Goal: Task Accomplishment & Management: Use online tool/utility

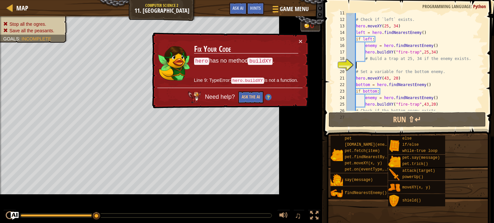
scroll to position [68, 0]
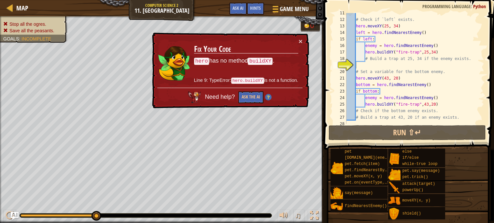
click at [223, 105] on div "× Fix Your Code hero has no method buildXY . Line 9: TypeError: hero.buildXY is…" at bounding box center [230, 71] width 158 height 76
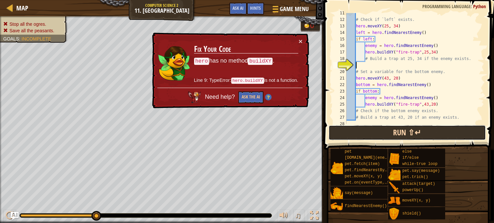
click at [360, 137] on button "Run ⇧↵" at bounding box center [406, 132] width 157 height 15
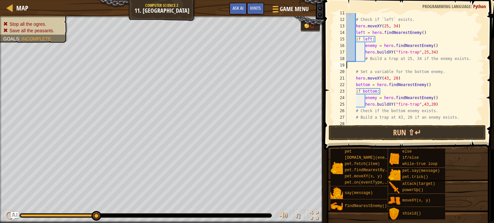
scroll to position [65, 0]
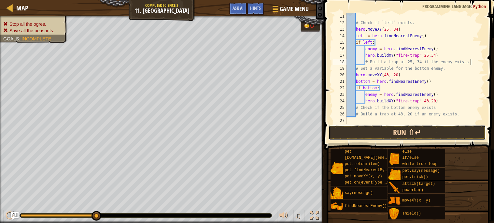
click at [424, 136] on button "Run ⇧↵" at bounding box center [406, 132] width 157 height 15
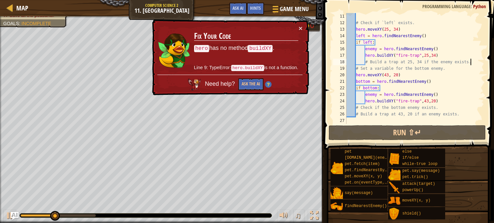
scroll to position [0, 0]
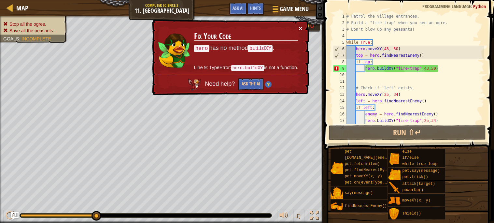
click at [300, 29] on button "×" at bounding box center [300, 28] width 4 height 7
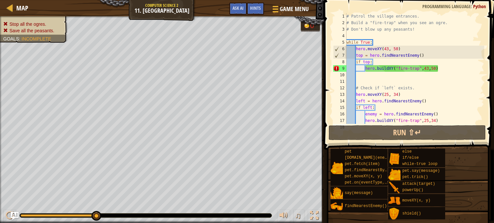
click at [438, 68] on div "# Patrol the village entrances. # Build a "fire-trap" when you see an ogre. # D…" at bounding box center [414, 75] width 139 height 124
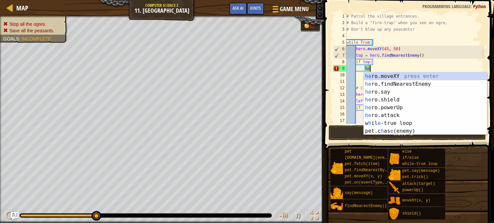
type textarea "h"
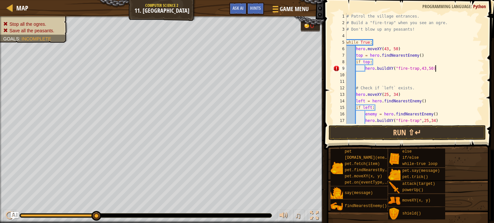
scroll to position [3, 7]
click at [421, 68] on div "# Patrol the village entrances. # Build a "fire-trap" when you see an ogre. # D…" at bounding box center [414, 75] width 139 height 124
click at [418, 68] on div "# Patrol the village entrances. # Build a "fire-trap" when you see an ogre. # D…" at bounding box center [414, 75] width 139 height 124
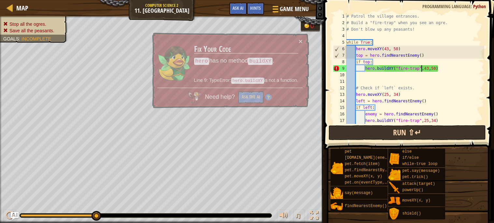
type textarea "hero.buildXY("fire-trap",43,50)"
click at [423, 128] on button "Run ⇧↵" at bounding box center [406, 132] width 157 height 15
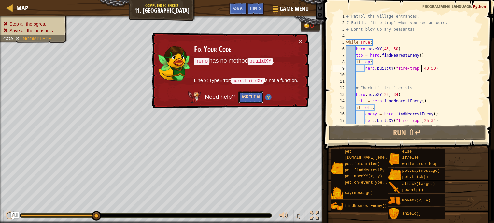
click at [256, 100] on button "Ask the AI" at bounding box center [250, 97] width 25 height 12
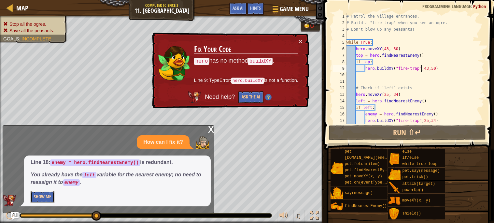
click at [51, 198] on button "Show Me" at bounding box center [43, 197] width 24 height 12
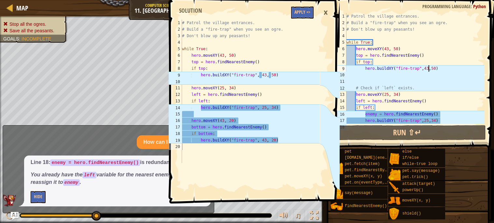
scroll to position [3, 0]
type textarea "hero.buildXY("fire-trap",43,50)"
click at [423, 66] on div "# Patrol the village entrances. # Build a "fire-trap" when you see an ogre. # D…" at bounding box center [414, 75] width 139 height 124
type textarea "hero.buildXY("fire-trap",43,50)"
click at [424, 80] on div "# Patrol the village entrances. # Build a "fire-trap" when you see an ogre. # D…" at bounding box center [414, 75] width 139 height 124
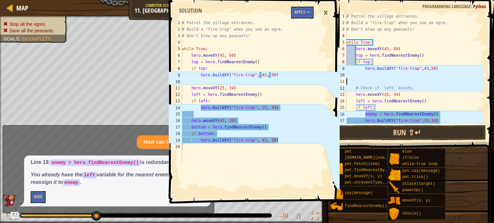
scroll to position [3, 0]
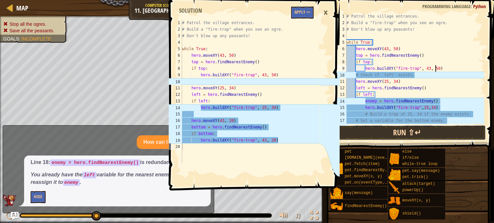
click at [396, 135] on button "Run ⇧↵" at bounding box center [406, 132] width 157 height 15
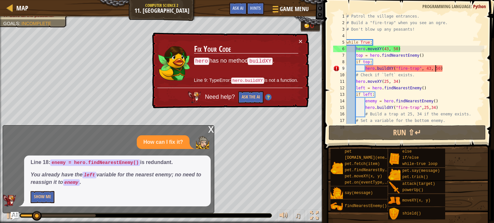
click at [210, 128] on div "x" at bounding box center [211, 128] width 6 height 7
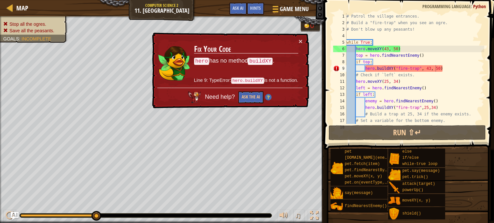
click at [436, 68] on div "# Patrol the village entrances. # Build a "fire-trap" when you see an ogre. # D…" at bounding box center [414, 75] width 139 height 124
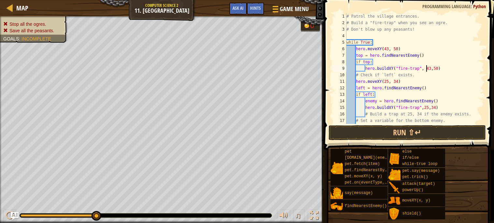
type textarea "hero.buildXY("fire-trap",43,50)"
click at [408, 135] on button "Run ⇧↵" at bounding box center [406, 132] width 157 height 15
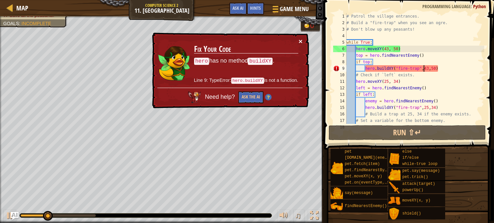
click at [302, 44] on button "×" at bounding box center [301, 42] width 4 height 7
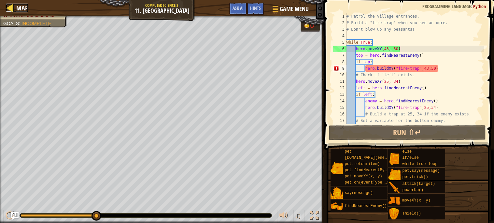
click at [15, 10] on link "Map" at bounding box center [20, 8] width 15 height 9
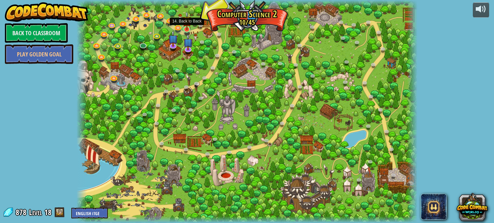
click at [187, 24] on img at bounding box center [187, 20] width 8 height 19
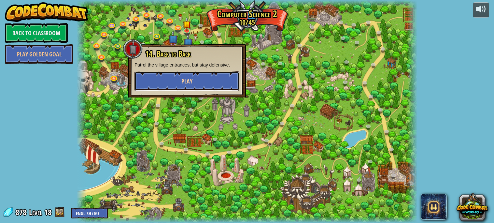
click at [202, 81] on button "Play" at bounding box center [186, 81] width 105 height 20
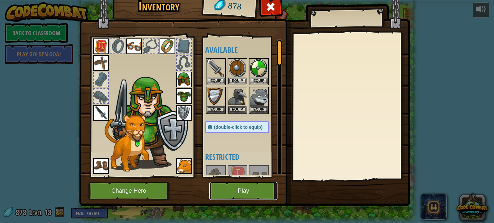
click at [259, 184] on button "Play" at bounding box center [243, 191] width 68 height 18
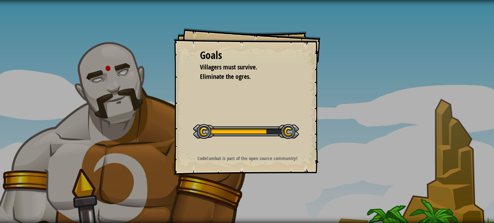
click at [259, 184] on div "Goals Villagers must survive. Eliminate the ogres. Start Level Error loading fr…" at bounding box center [247, 111] width 494 height 223
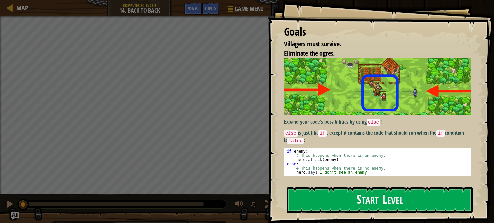
click at [330, 110] on img at bounding box center [377, 86] width 187 height 57
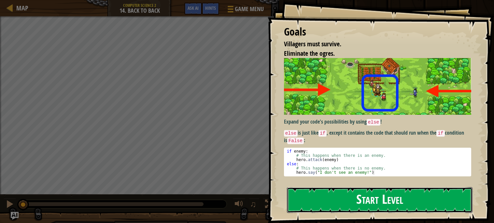
click at [343, 196] on button "Start Level" at bounding box center [379, 200] width 185 height 26
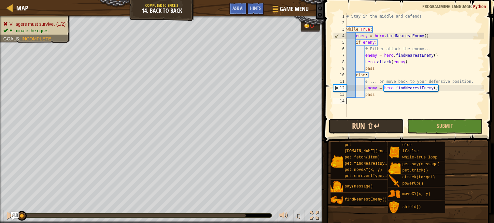
click at [357, 125] on button "Run ⇧↵" at bounding box center [365, 125] width 75 height 15
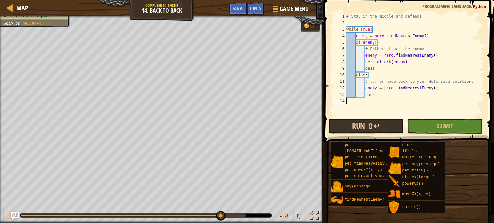
type textarea "pass"
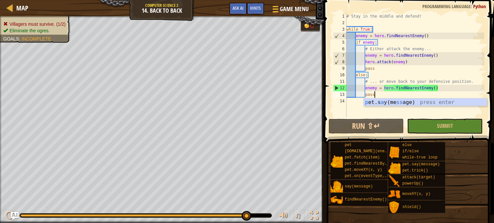
click at [359, 107] on div "# Stay in the middle and defend! while True : enemy = hero . findNearestEnemy (…" at bounding box center [414, 71] width 139 height 117
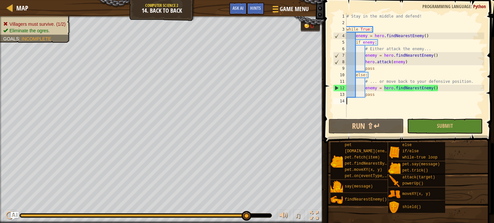
click at [359, 107] on div "# Stay in the middle and defend! while True : enemy = hero . findNearestEnemy (…" at bounding box center [414, 71] width 139 height 117
click at [379, 96] on div "# Stay in the middle and defend! while True : enemy = hero . findNearestEnemy (…" at bounding box center [414, 71] width 139 height 117
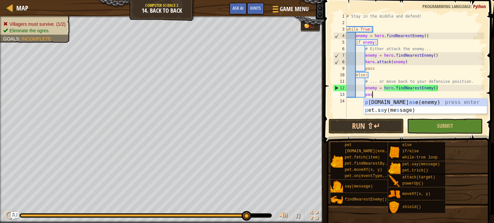
type textarea "p"
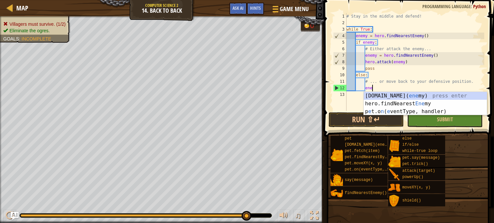
type textarea "e"
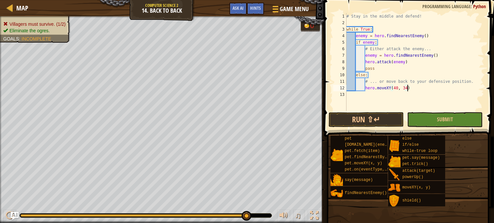
scroll to position [3, 5]
type textarea "hero.moveXY(40, 34)"
click at [351, 121] on button "Run ⇧↵" at bounding box center [365, 119] width 75 height 15
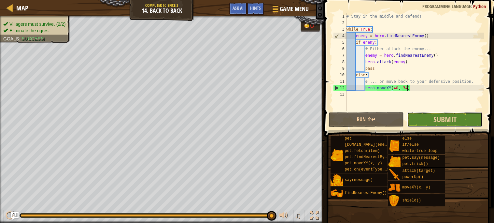
click at [421, 127] on button "Submit" at bounding box center [444, 119] width 75 height 15
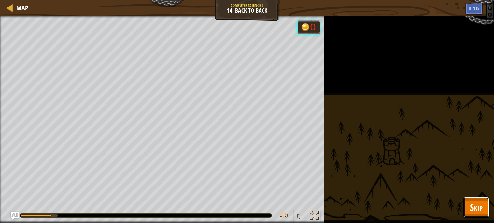
click at [474, 205] on span "Skip" at bounding box center [475, 206] width 13 height 13
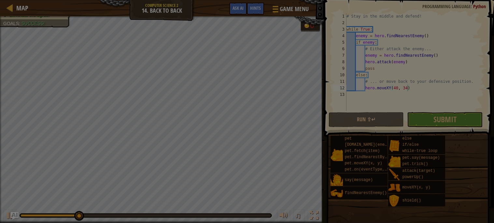
click at [0, 0] on div "Loading..." at bounding box center [0, 0] width 0 height 0
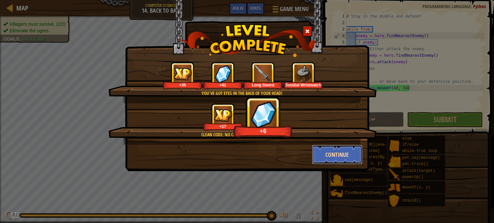
click at [334, 157] on button "Continue" at bounding box center [337, 154] width 50 height 20
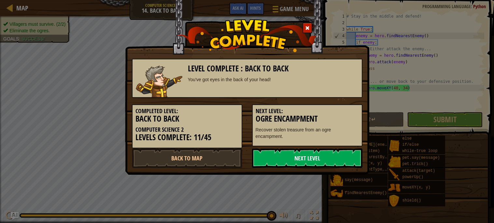
click at [324, 154] on link "Next Level" at bounding box center [307, 158] width 110 height 20
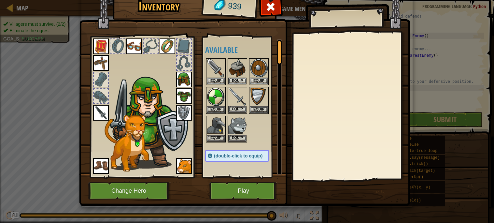
click at [238, 93] on img at bounding box center [237, 97] width 18 height 18
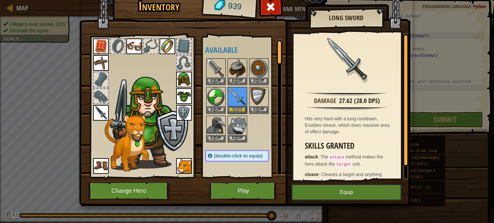
click at [103, 115] on img at bounding box center [101, 113] width 16 height 16
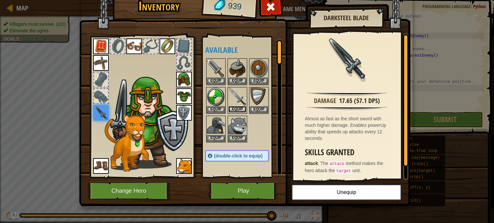
click at [240, 109] on button "Equip" at bounding box center [237, 109] width 18 height 7
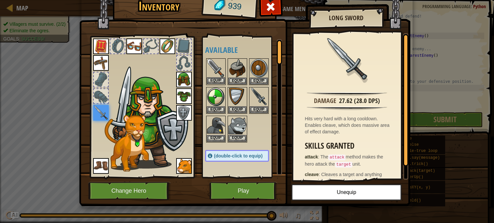
click at [214, 66] on img at bounding box center [216, 68] width 18 height 18
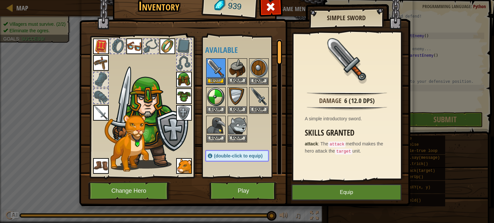
click at [241, 69] on img at bounding box center [237, 68] width 18 height 18
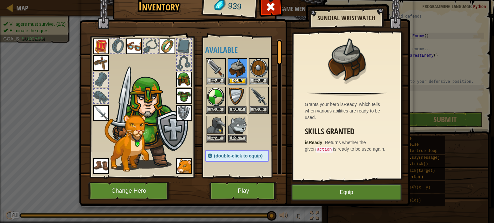
scroll to position [2, 0]
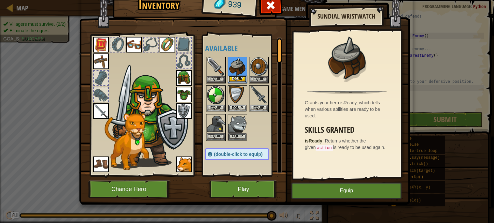
click at [236, 77] on button "Equip" at bounding box center [237, 78] width 18 height 7
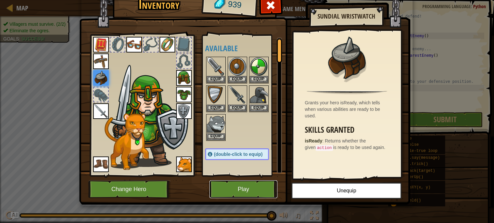
click at [231, 188] on button "Play" at bounding box center [243, 189] width 68 height 18
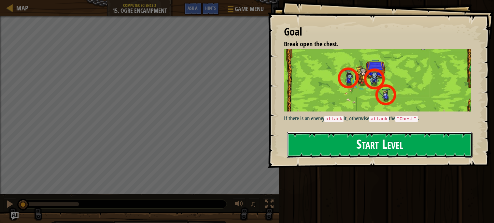
click at [317, 147] on button "Start Level" at bounding box center [379, 145] width 185 height 26
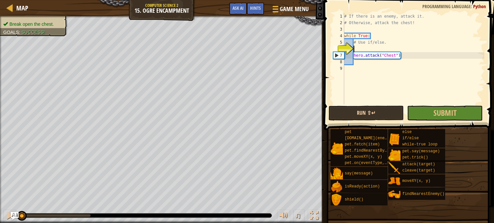
type textarea "3"
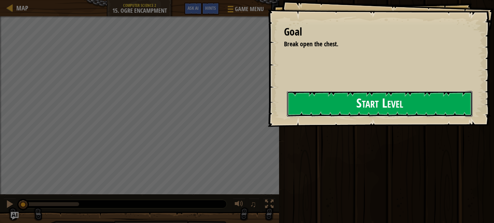
click at [357, 113] on button "Start Level" at bounding box center [379, 104] width 185 height 26
